Goal: Submit feedback/report problem

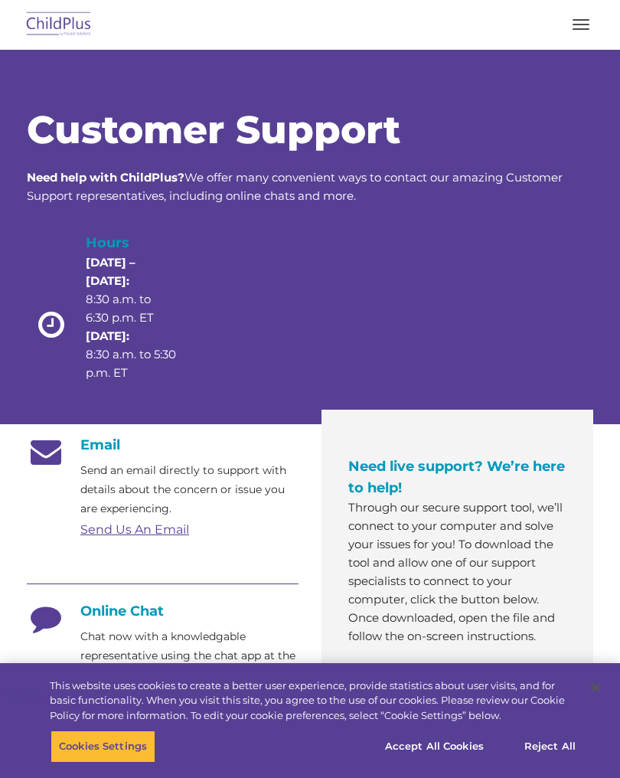
click at [55, 37] on img at bounding box center [59, 25] width 72 height 36
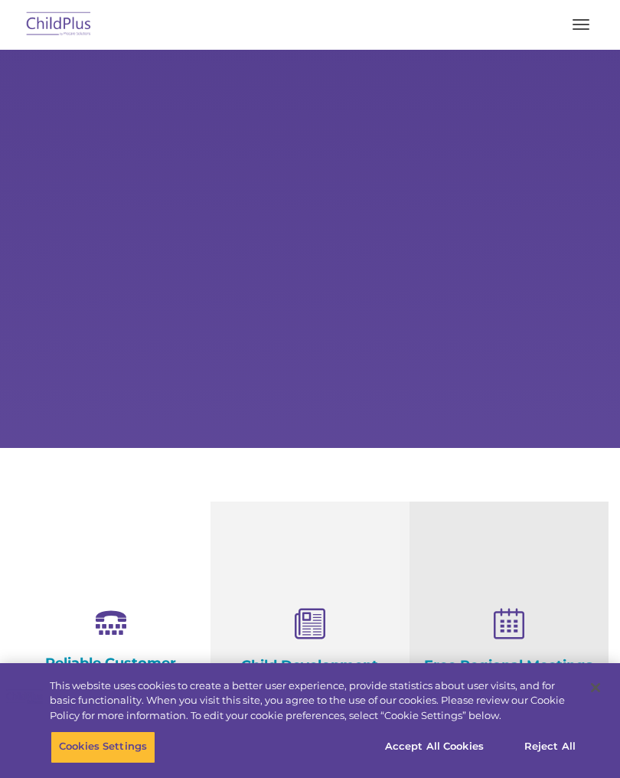
select select "MEDIUM"
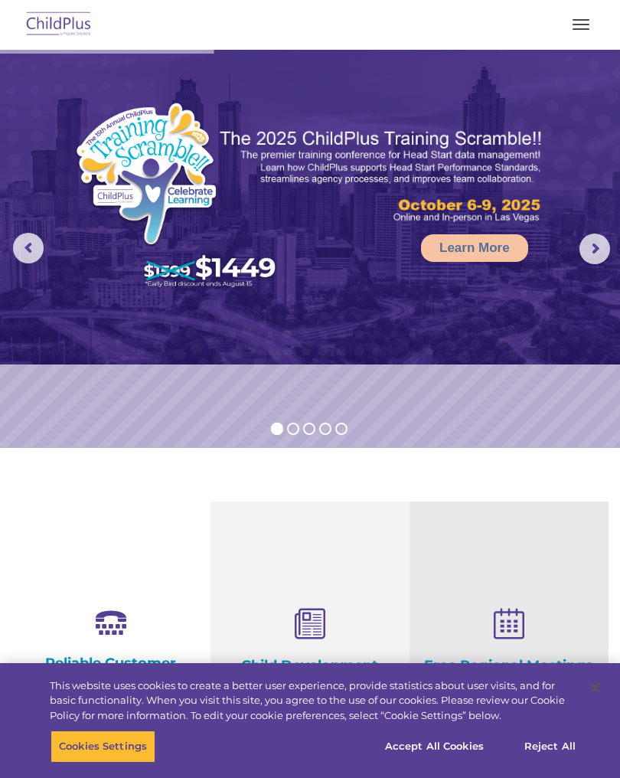
select select "MEDIUM"
